Goal: Task Accomplishment & Management: Complete application form

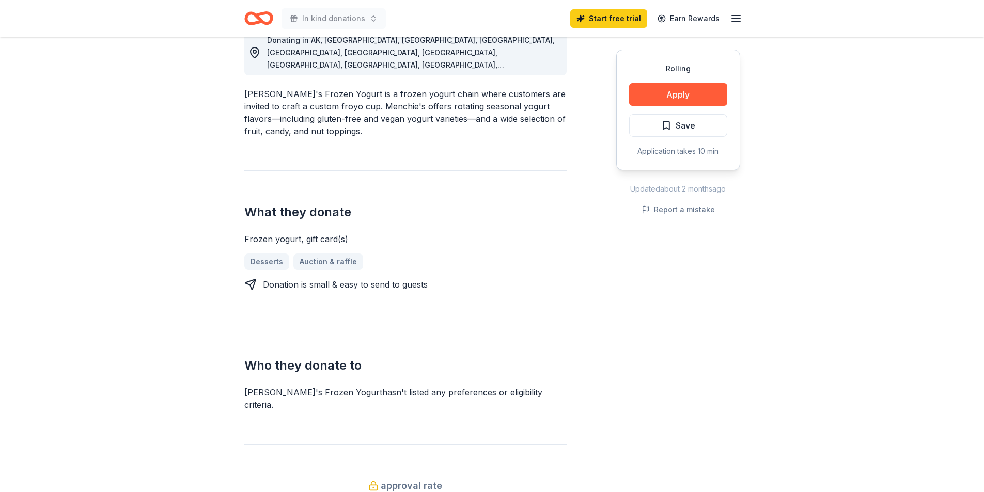
scroll to position [310, 0]
click at [663, 98] on button "Apply" at bounding box center [678, 94] width 98 height 23
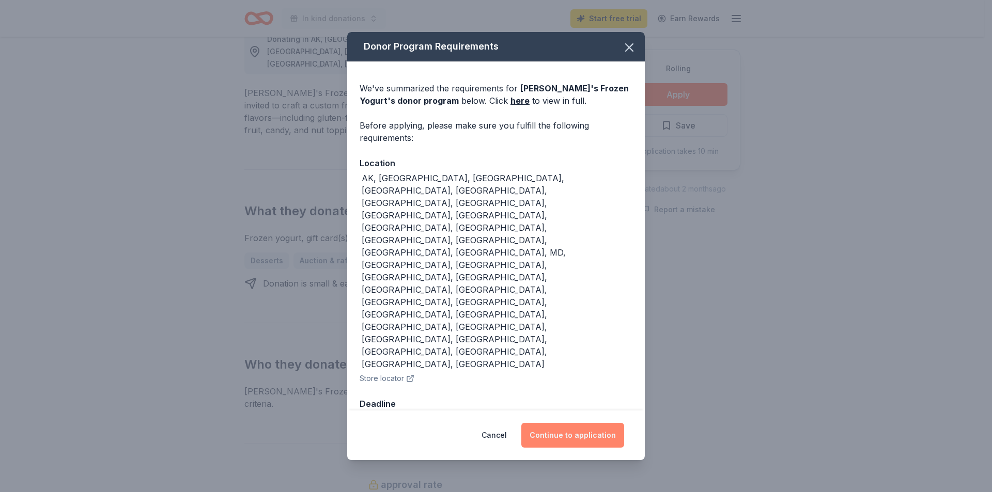
click at [557, 423] on button "Continue to application" at bounding box center [572, 435] width 103 height 25
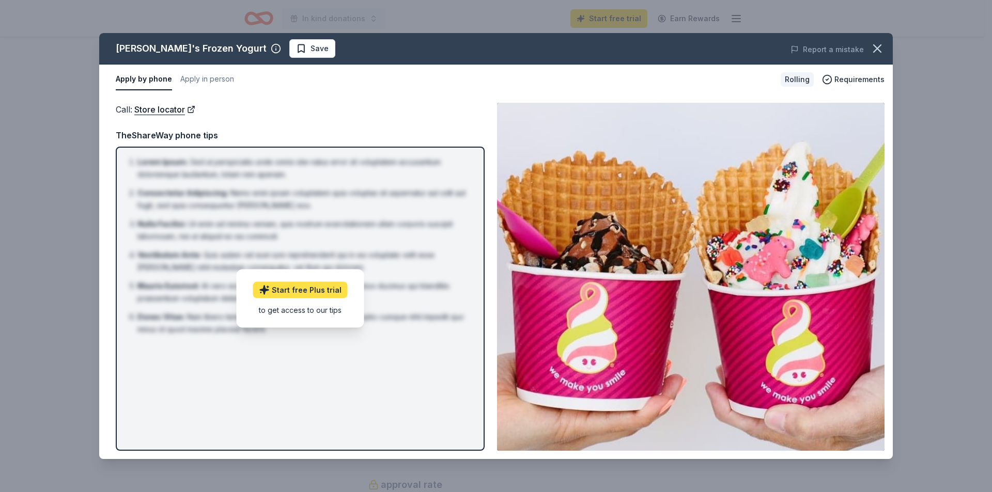
click at [316, 290] on link "Start free Plus trial" at bounding box center [300, 290] width 95 height 17
click at [862, 83] on span "Requirements" at bounding box center [859, 79] width 50 height 12
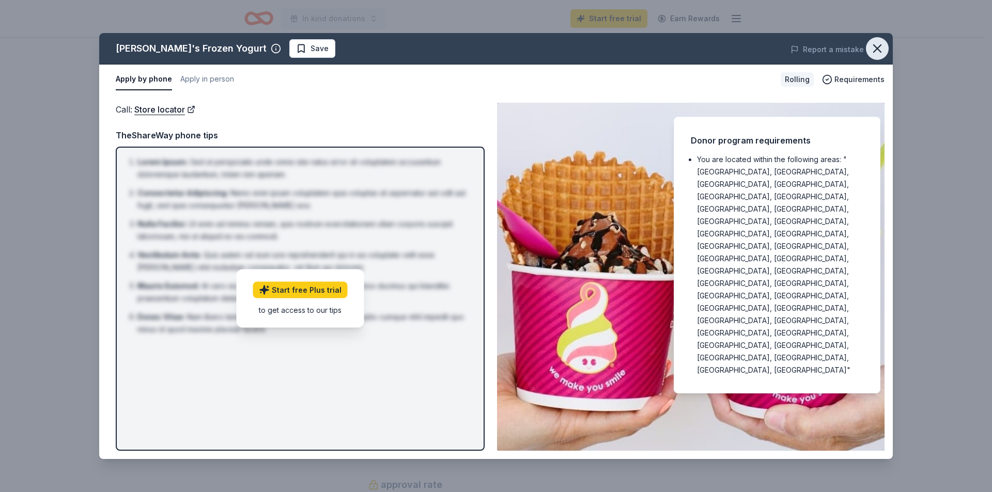
click at [875, 48] on icon "button" at bounding box center [877, 48] width 14 height 14
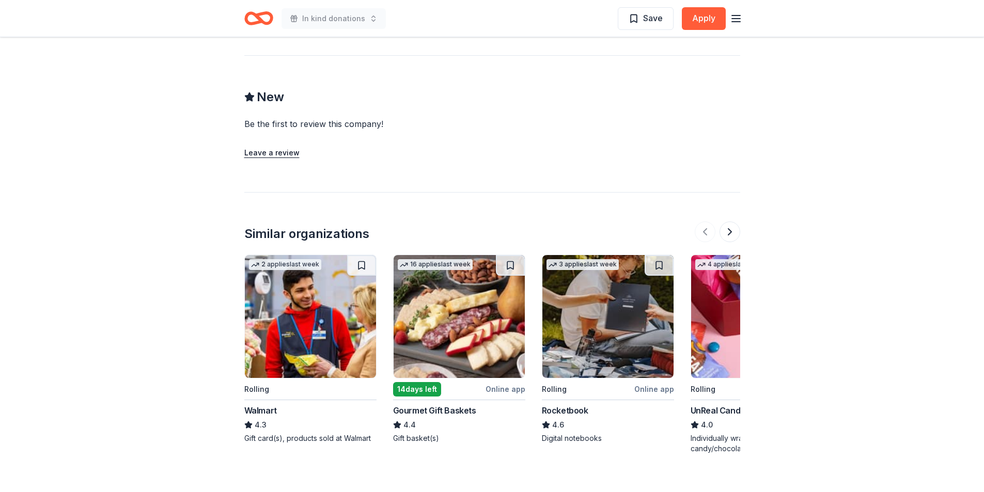
scroll to position [981, 0]
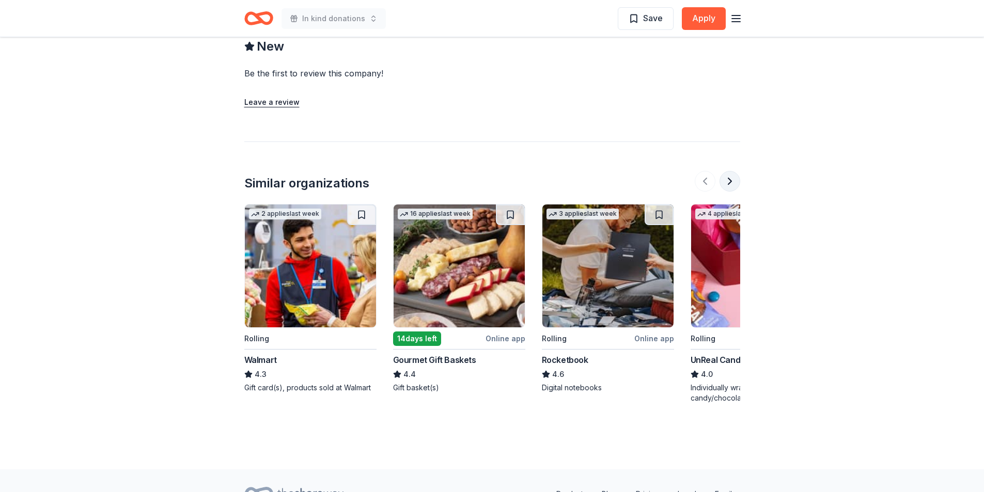
click at [730, 171] on button at bounding box center [729, 181] width 21 height 21
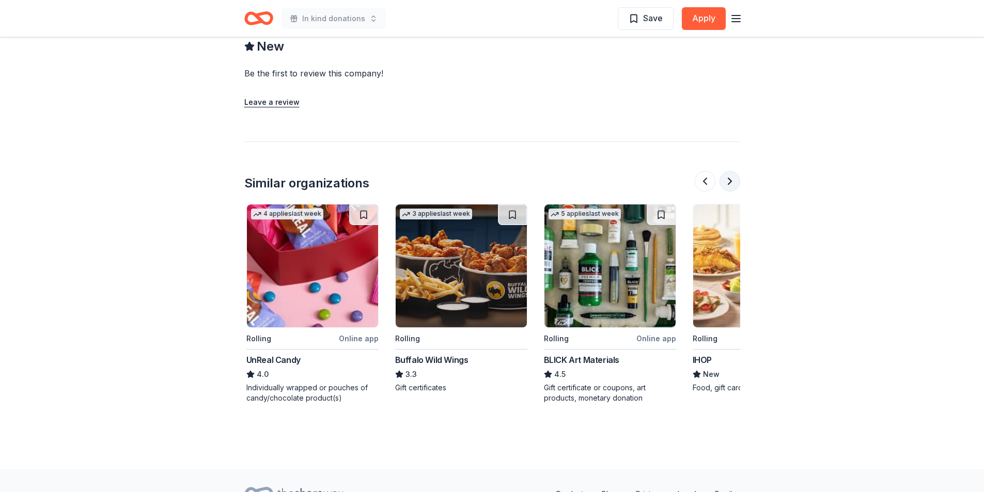
scroll to position [0, 446]
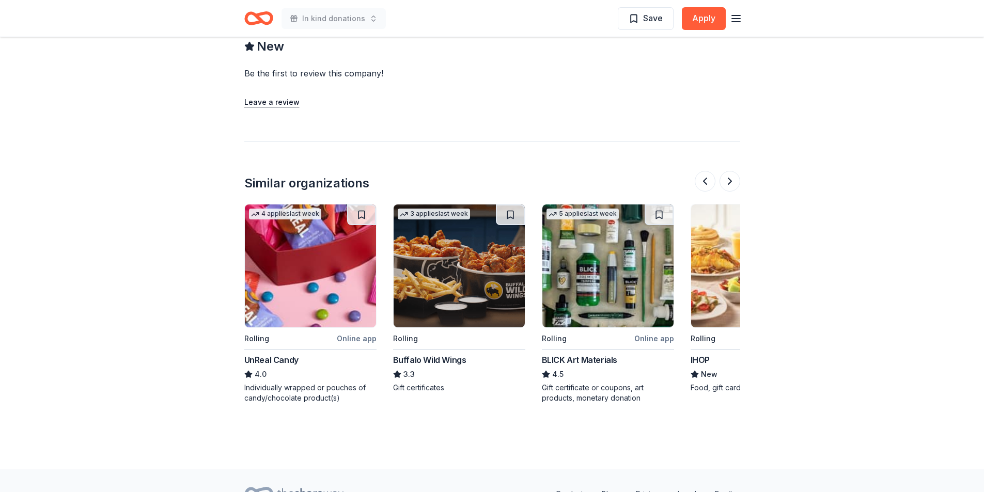
click at [419, 354] on div "Buffalo Wild Wings" at bounding box center [429, 360] width 73 height 12
